Goal: Download file/media

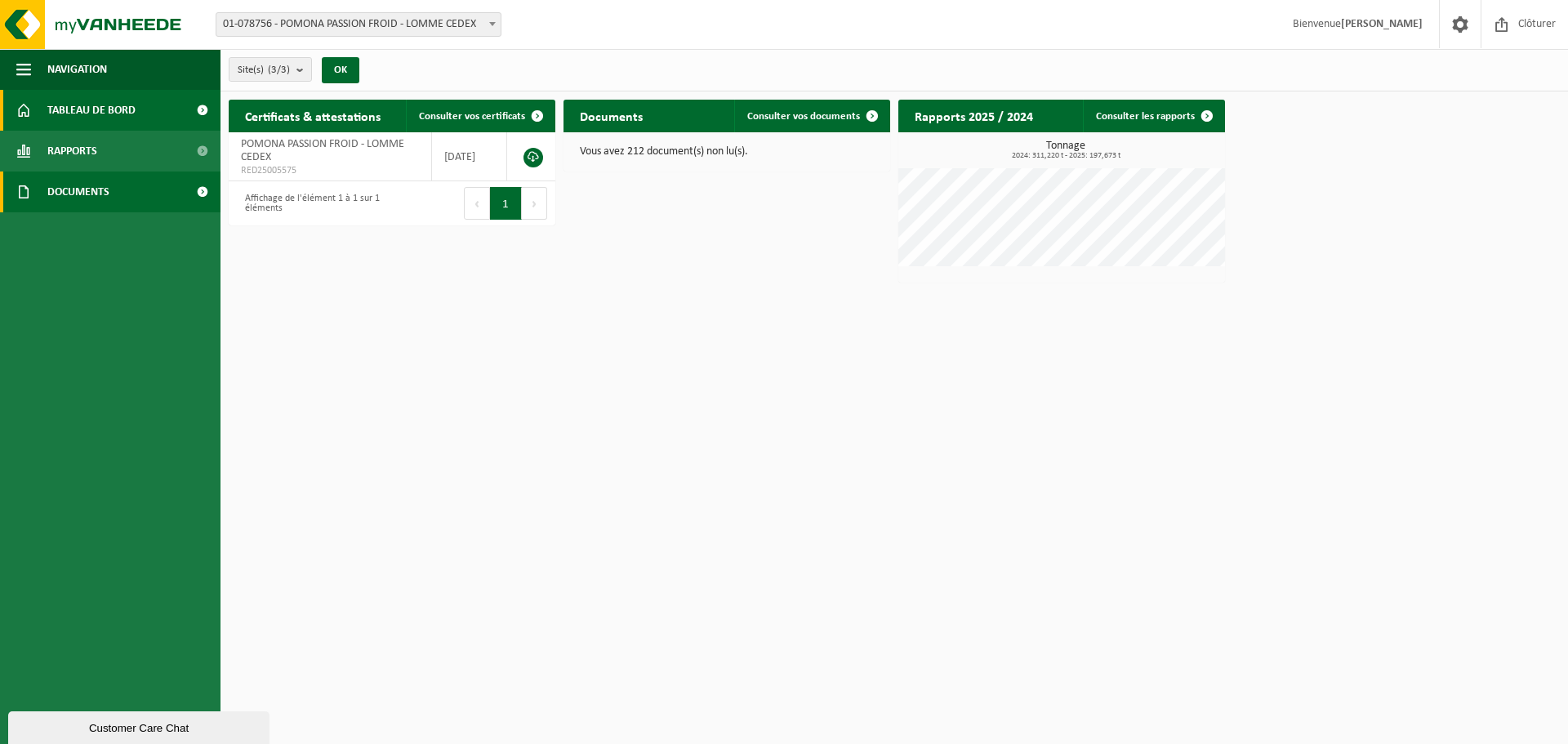
click at [95, 200] on span "Documents" at bounding box center [78, 191] width 62 height 41
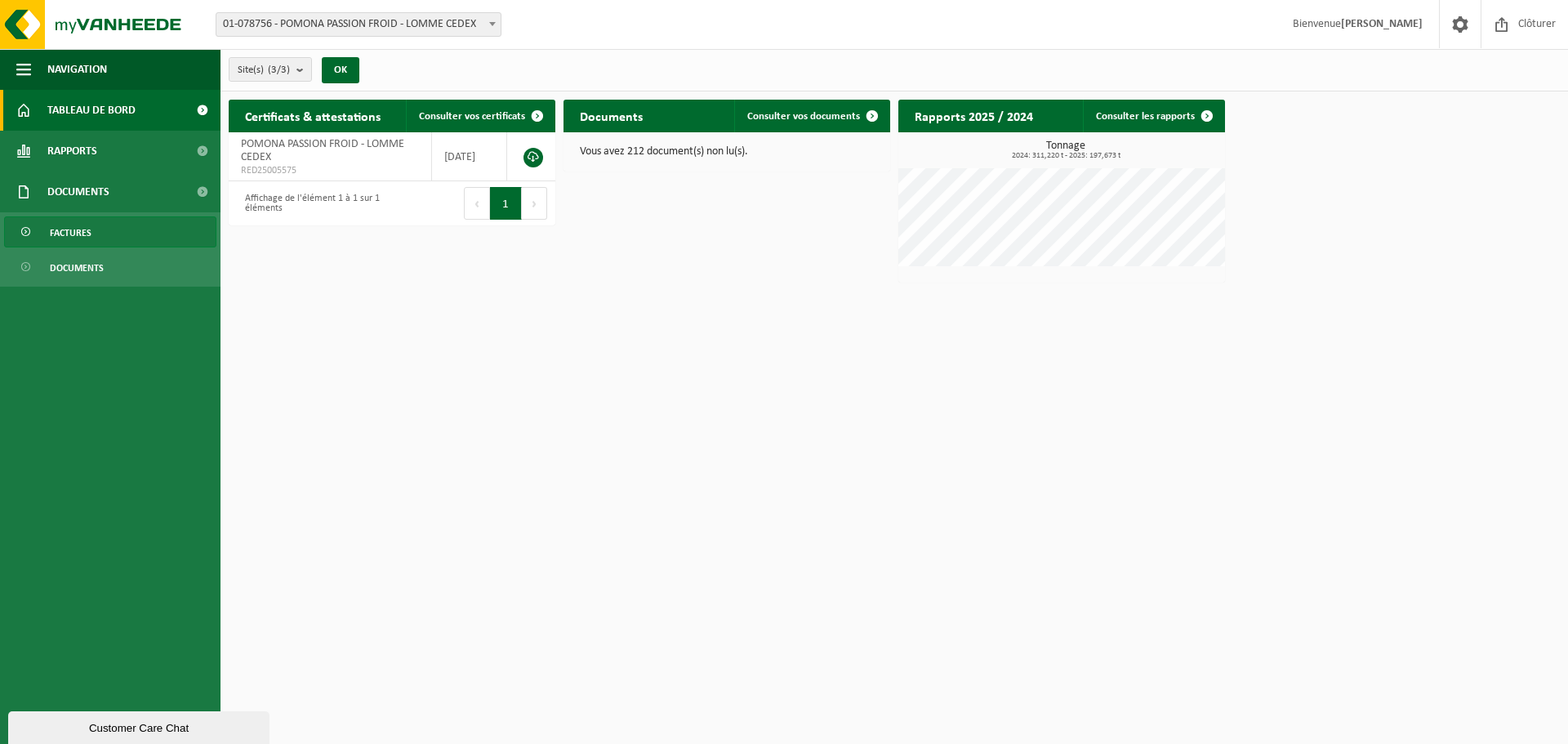
click at [103, 228] on link "Factures" at bounding box center [110, 232] width 212 height 31
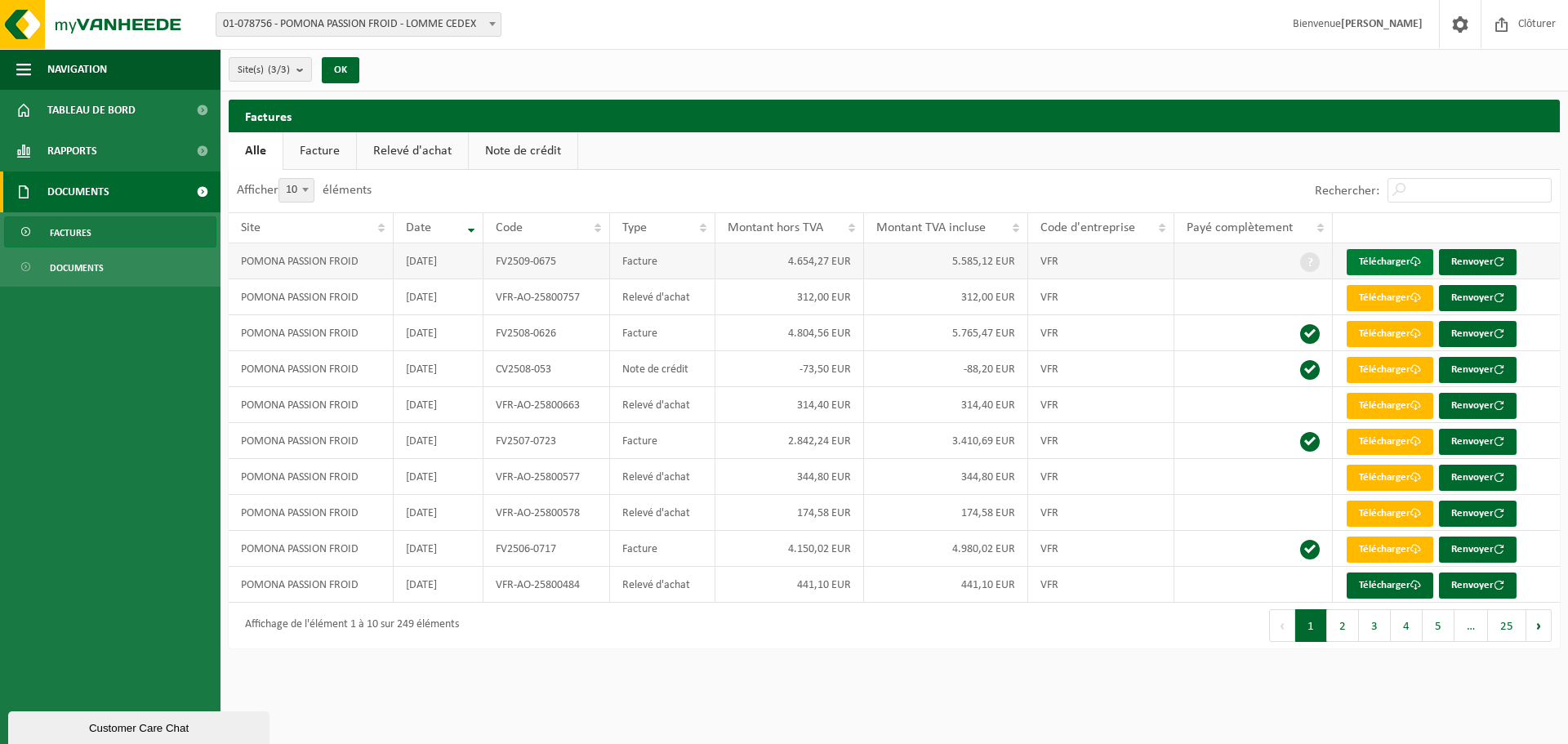
click at [1368, 261] on link "Télécharger" at bounding box center [1390, 262] width 86 height 26
click at [82, 120] on span "Tableau de bord" at bounding box center [91, 110] width 88 height 41
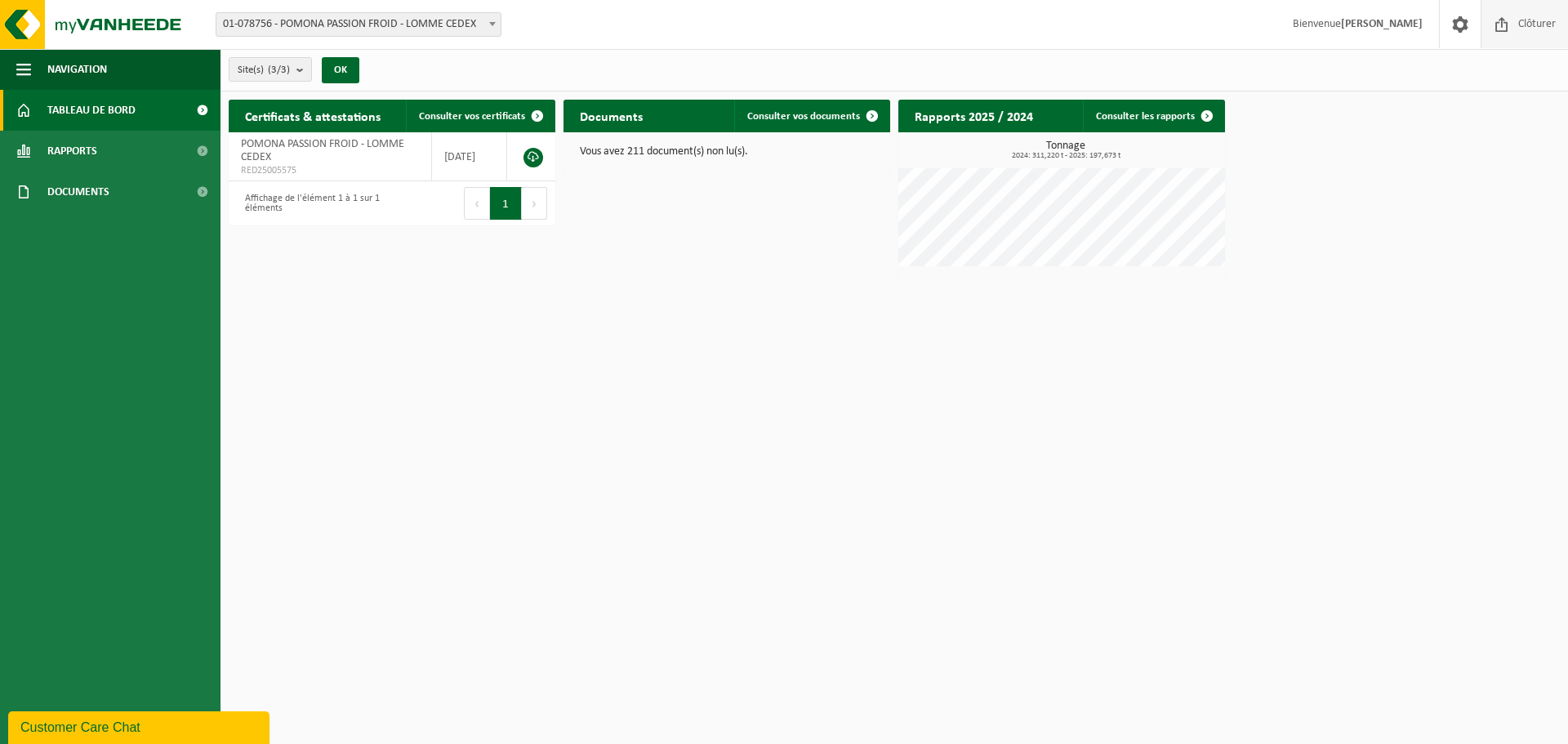
click at [1526, 29] on span "Clôturer" at bounding box center [1537, 24] width 45 height 48
